Goal: Book appointment/travel/reservation

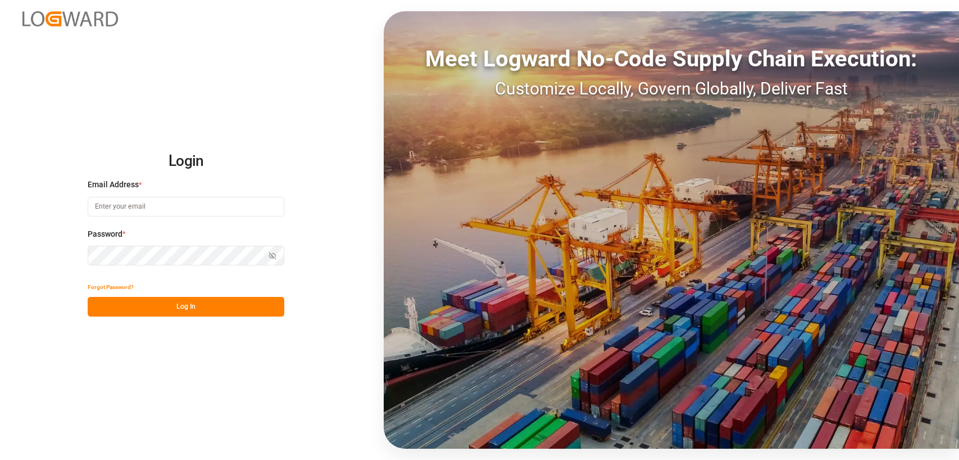
type input "[PERSON_NAME][EMAIL_ADDRESS][DOMAIN_NAME]"
click at [207, 295] on div "Forgot Password?" at bounding box center [186, 287] width 197 height 20
click at [204, 304] on button "Log In" at bounding box center [186, 307] width 197 height 20
type input "[PERSON_NAME][EMAIL_ADDRESS][DOMAIN_NAME]"
click at [205, 304] on button "Log In" at bounding box center [186, 307] width 197 height 20
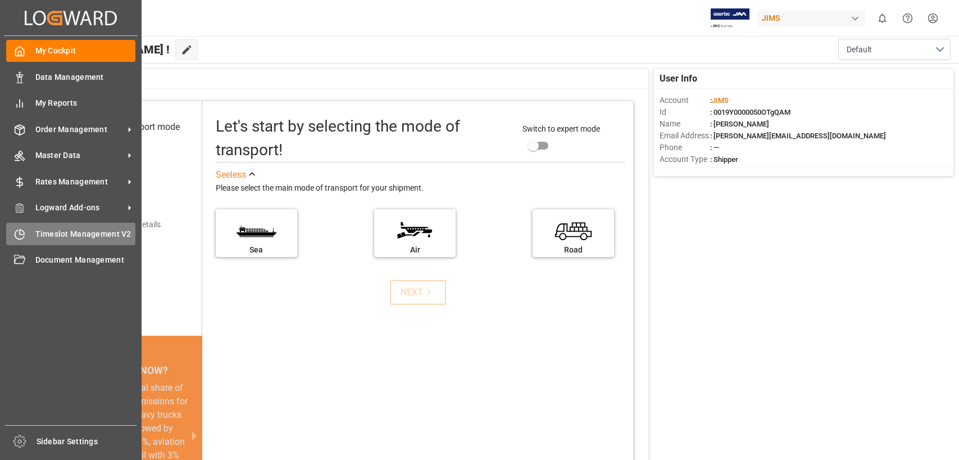
click at [71, 231] on span "Timeslot Management V2" at bounding box center [85, 234] width 101 height 12
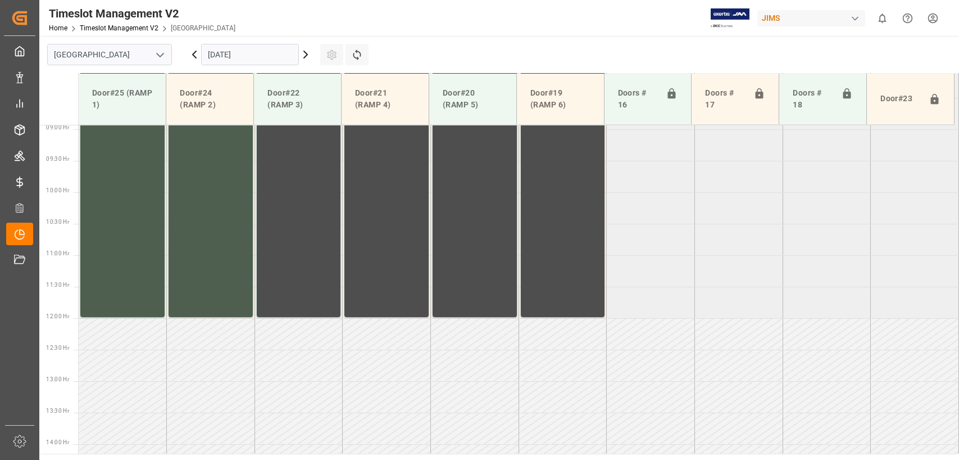
scroll to position [571, 0]
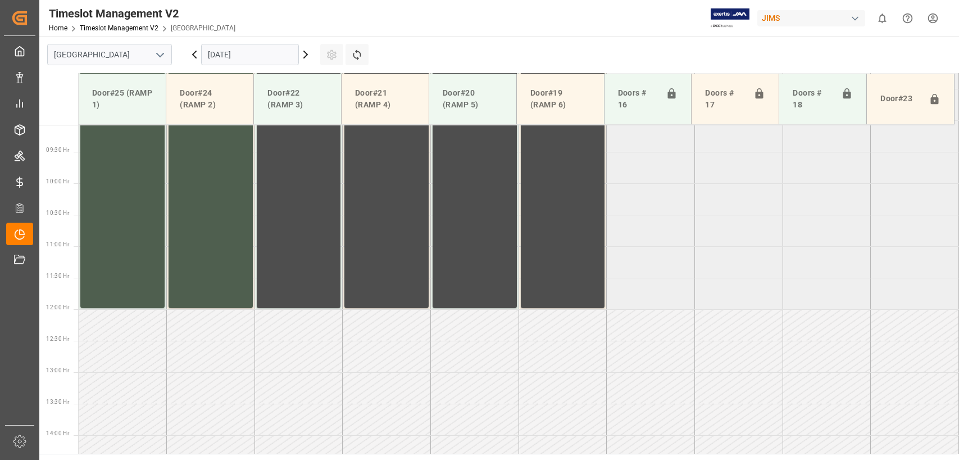
click at [266, 53] on input "[DATE]" at bounding box center [250, 54] width 98 height 21
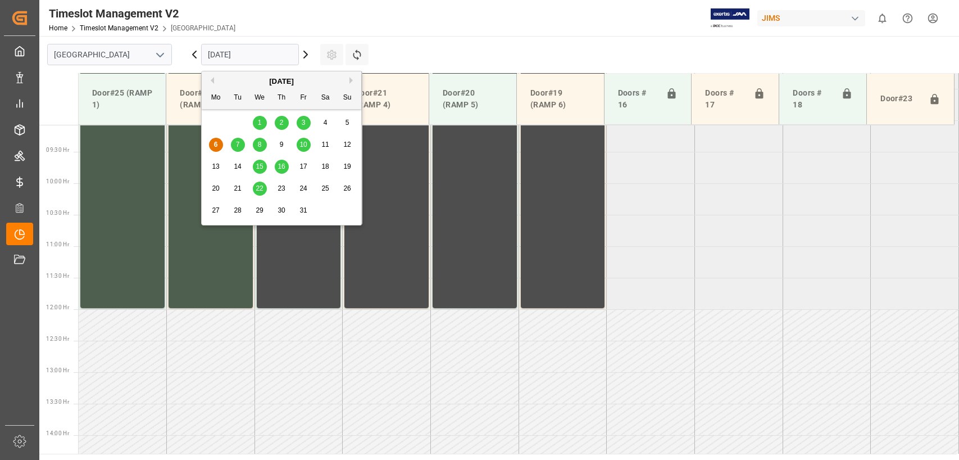
click at [237, 140] on span "7" at bounding box center [238, 144] width 4 height 8
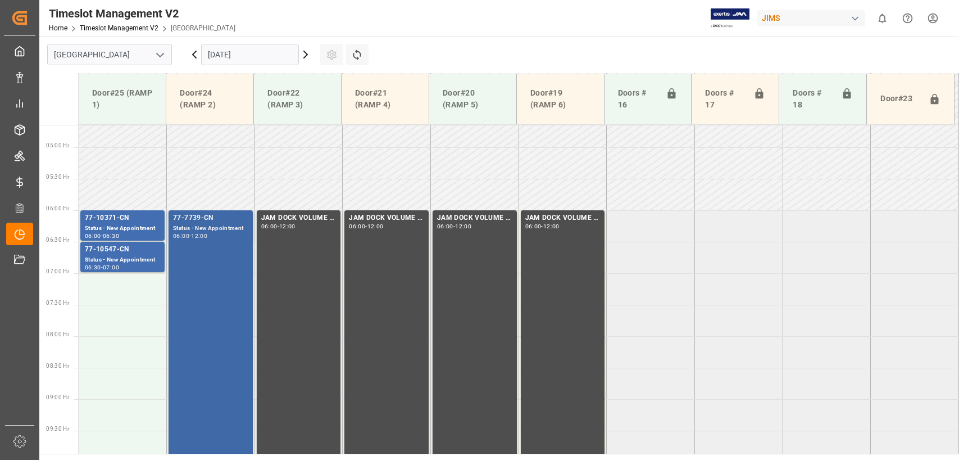
scroll to position [290, 0]
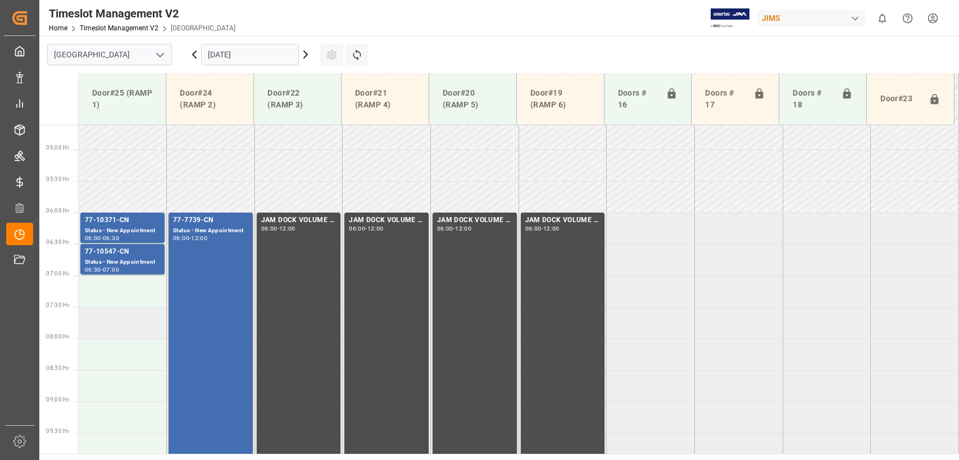
click at [111, 324] on td at bounding box center [123, 322] width 88 height 31
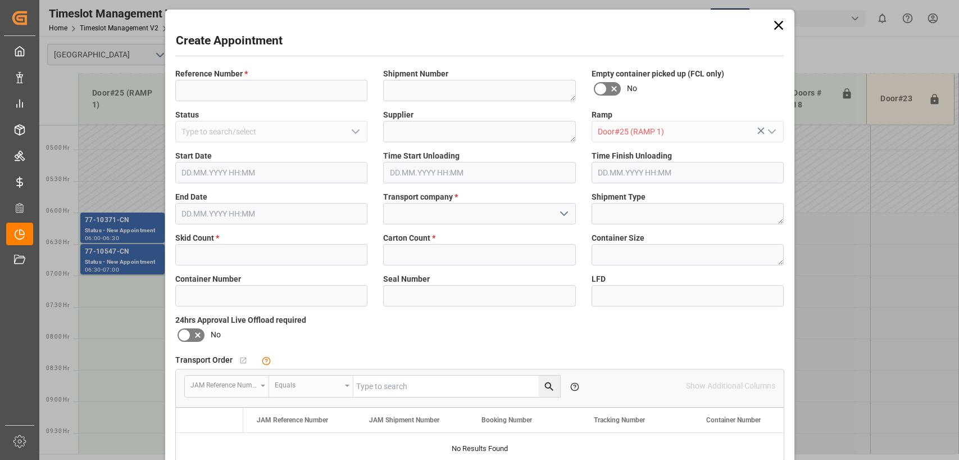
type input "[DATE] 07:30"
type input "[DATE] 08:00"
